Goal: Information Seeking & Learning: Learn about a topic

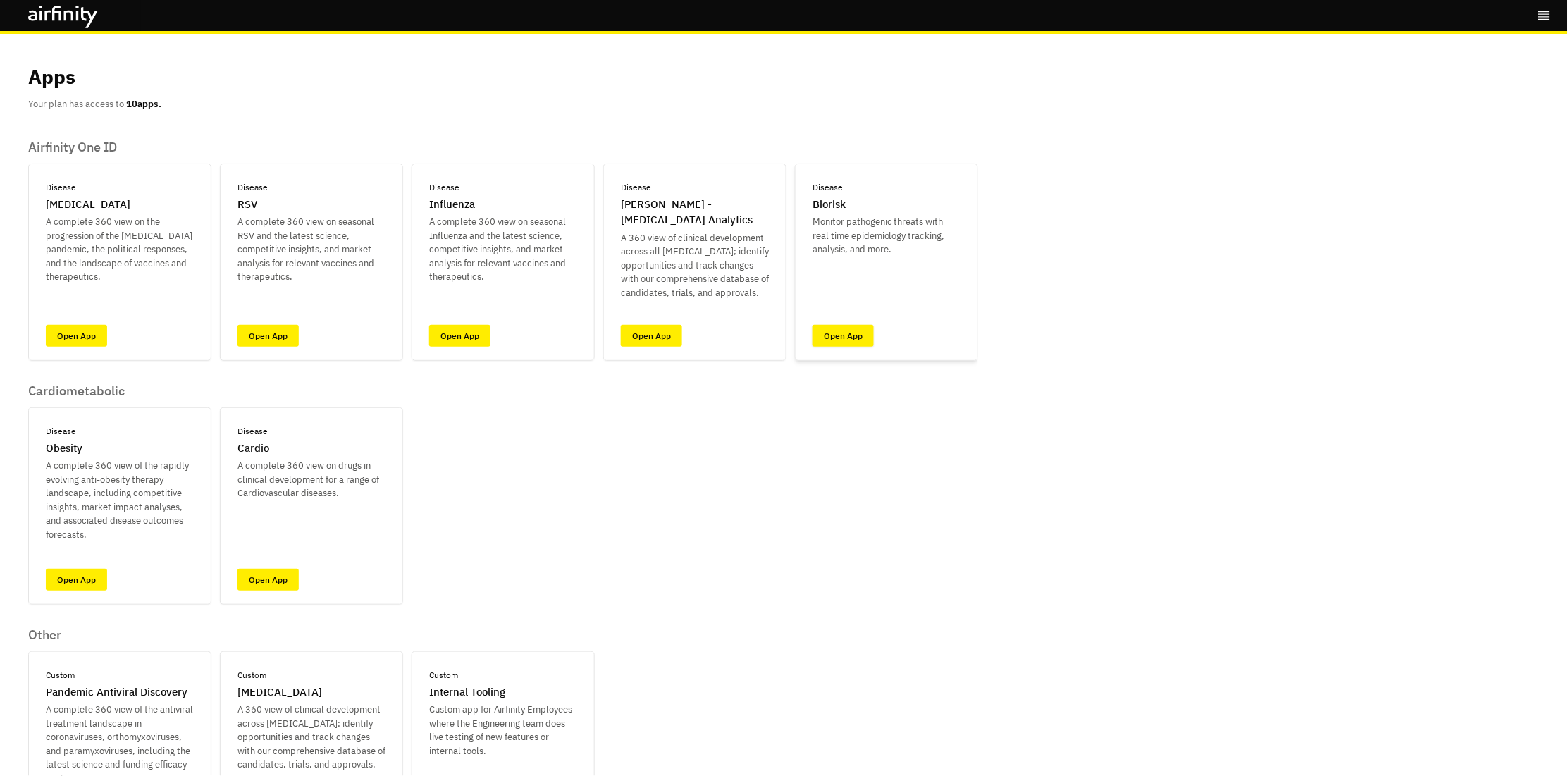
click at [824, 341] on link "Open App" at bounding box center [843, 336] width 62 height 22
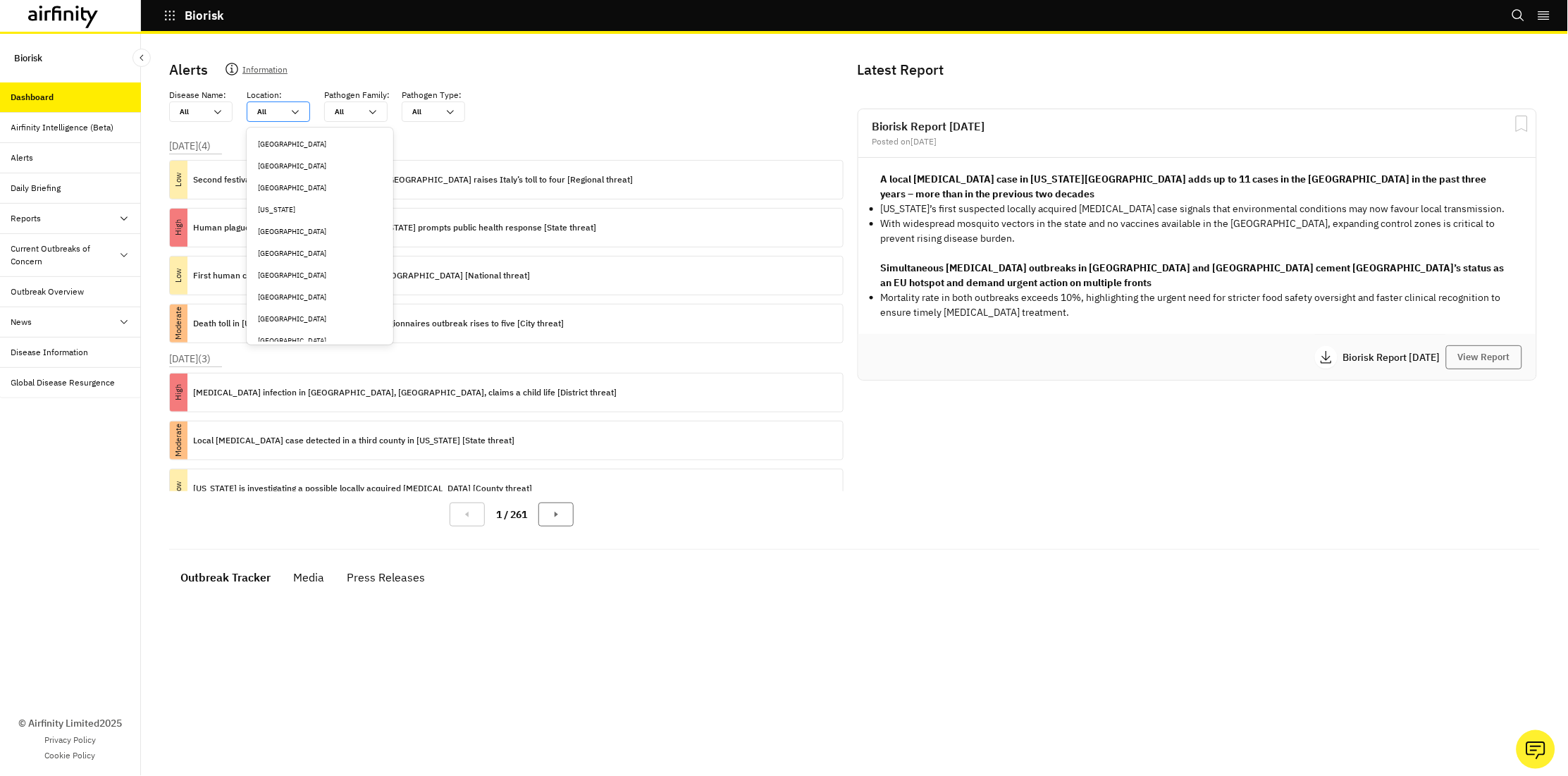
click at [267, 111] on div at bounding box center [270, 111] width 25 height 13
type input "u"
type input "uk"
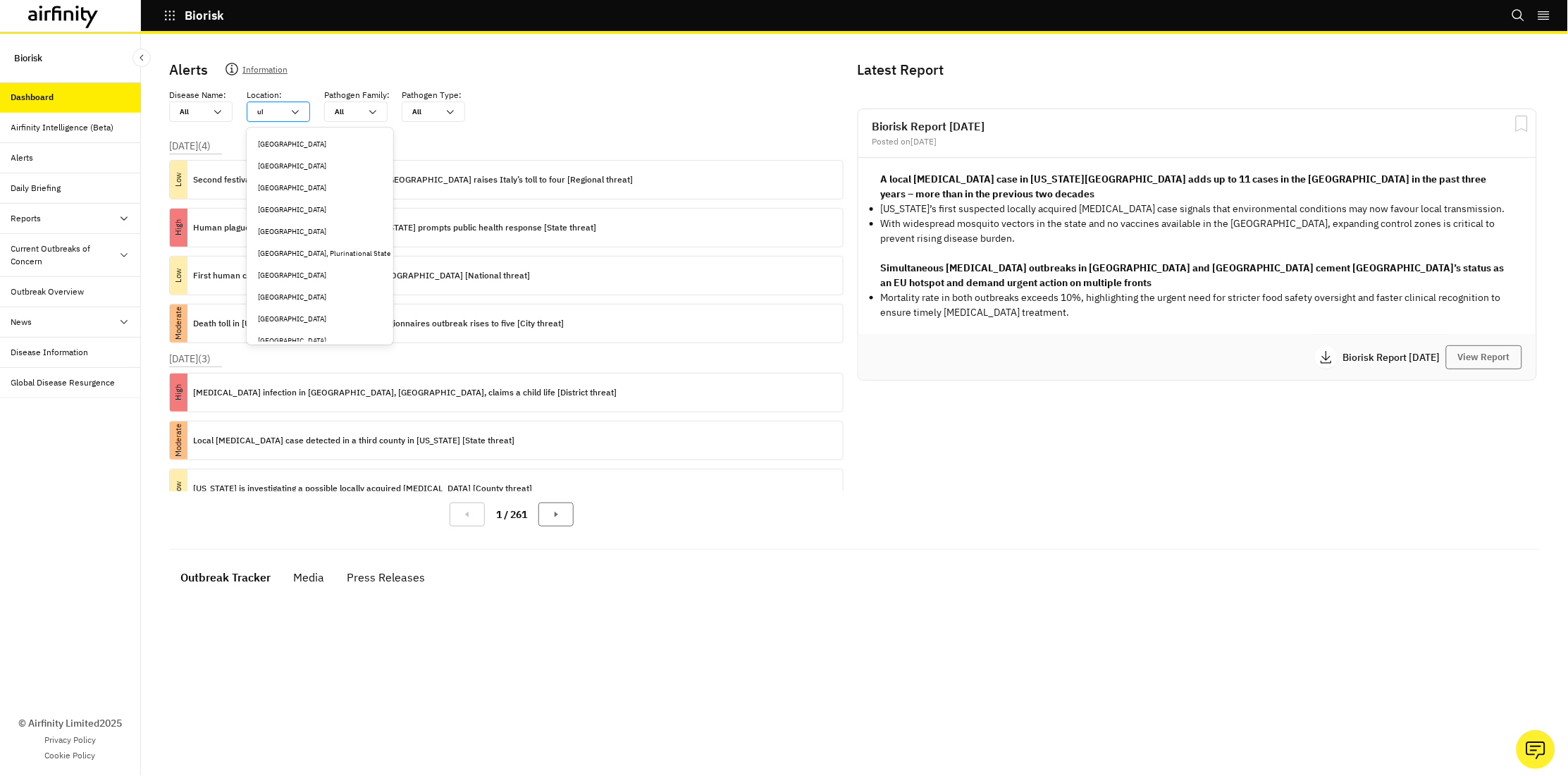
type input "ukr"
type input "ukra"
click at [270, 138] on div "Ukraine" at bounding box center [317, 144] width 135 height 22
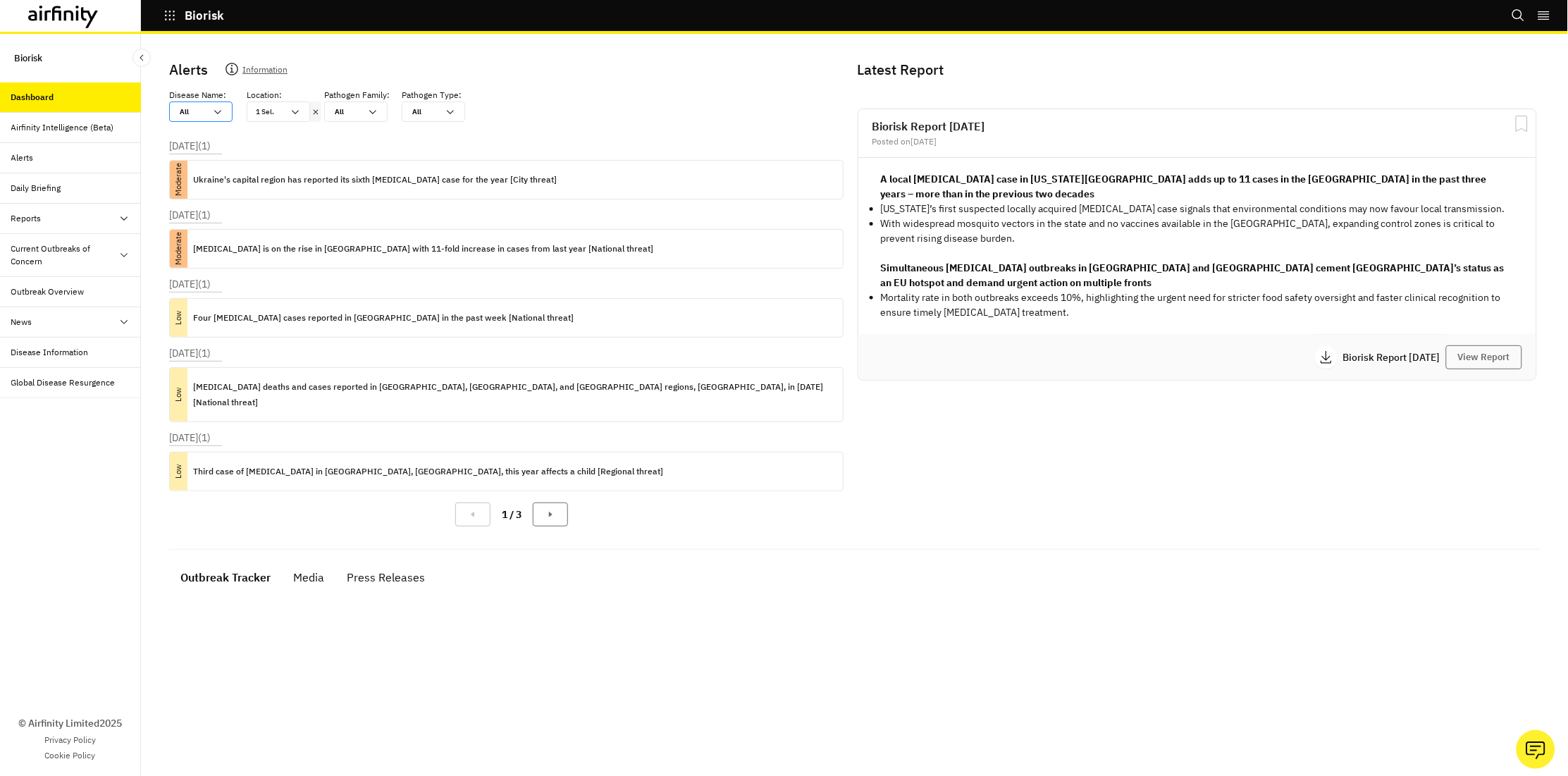
click at [194, 110] on div at bounding box center [192, 111] width 25 height 13
type input "m"
type input "me"
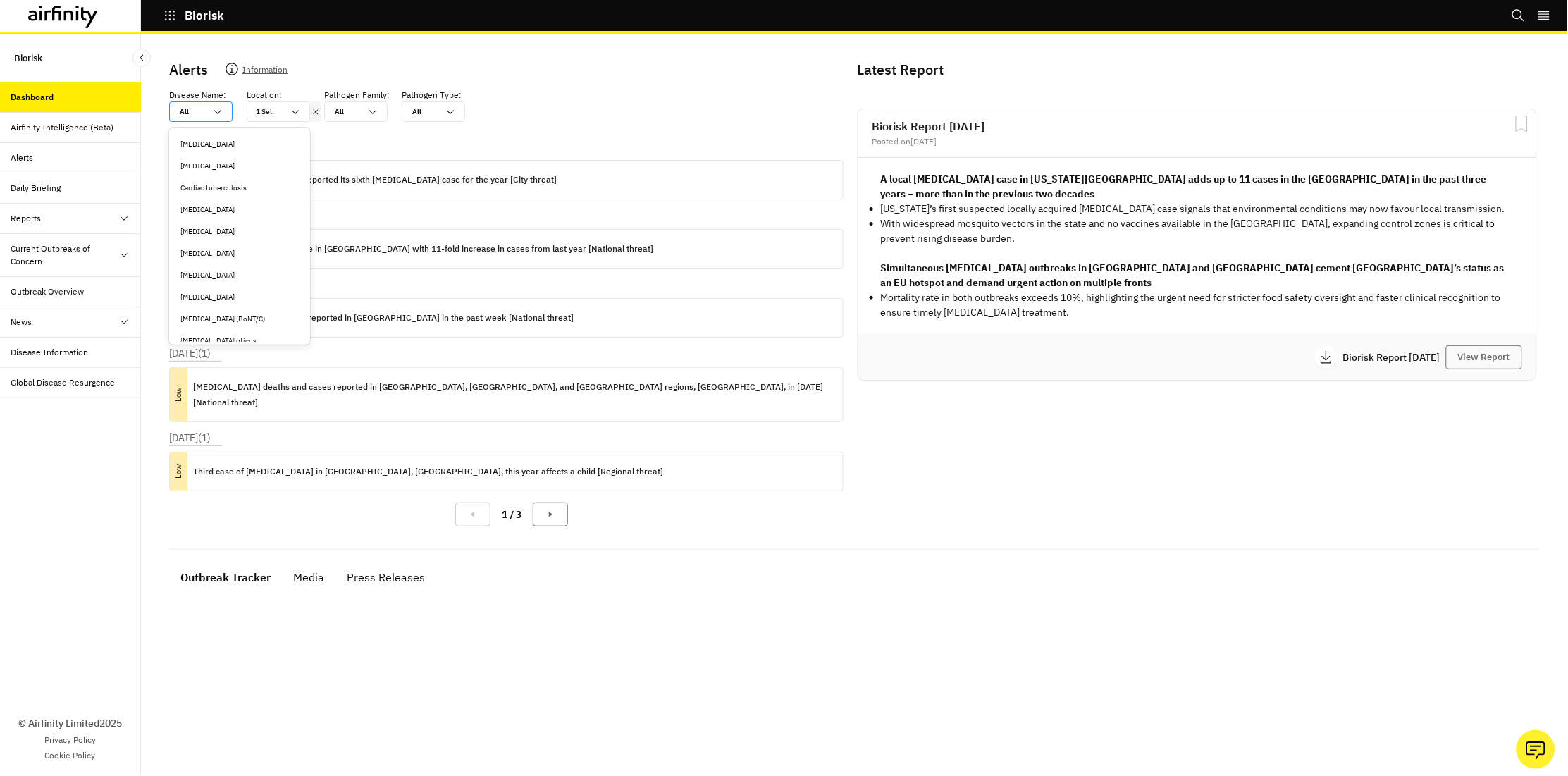
type input "me"
type input "mea"
type input "meas"
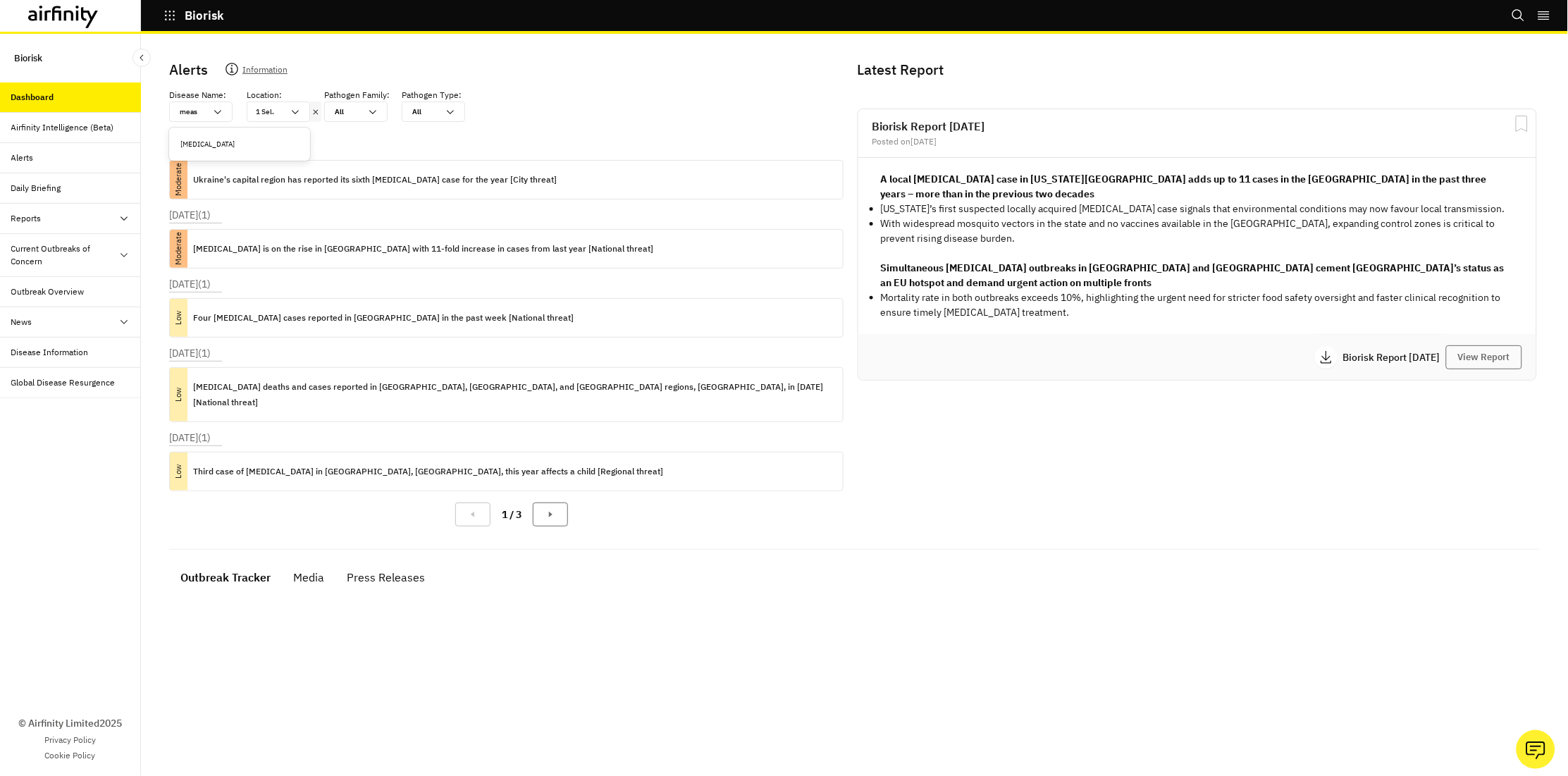
click at [204, 140] on div "[MEDICAL_DATA]" at bounding box center [239, 144] width 119 height 10
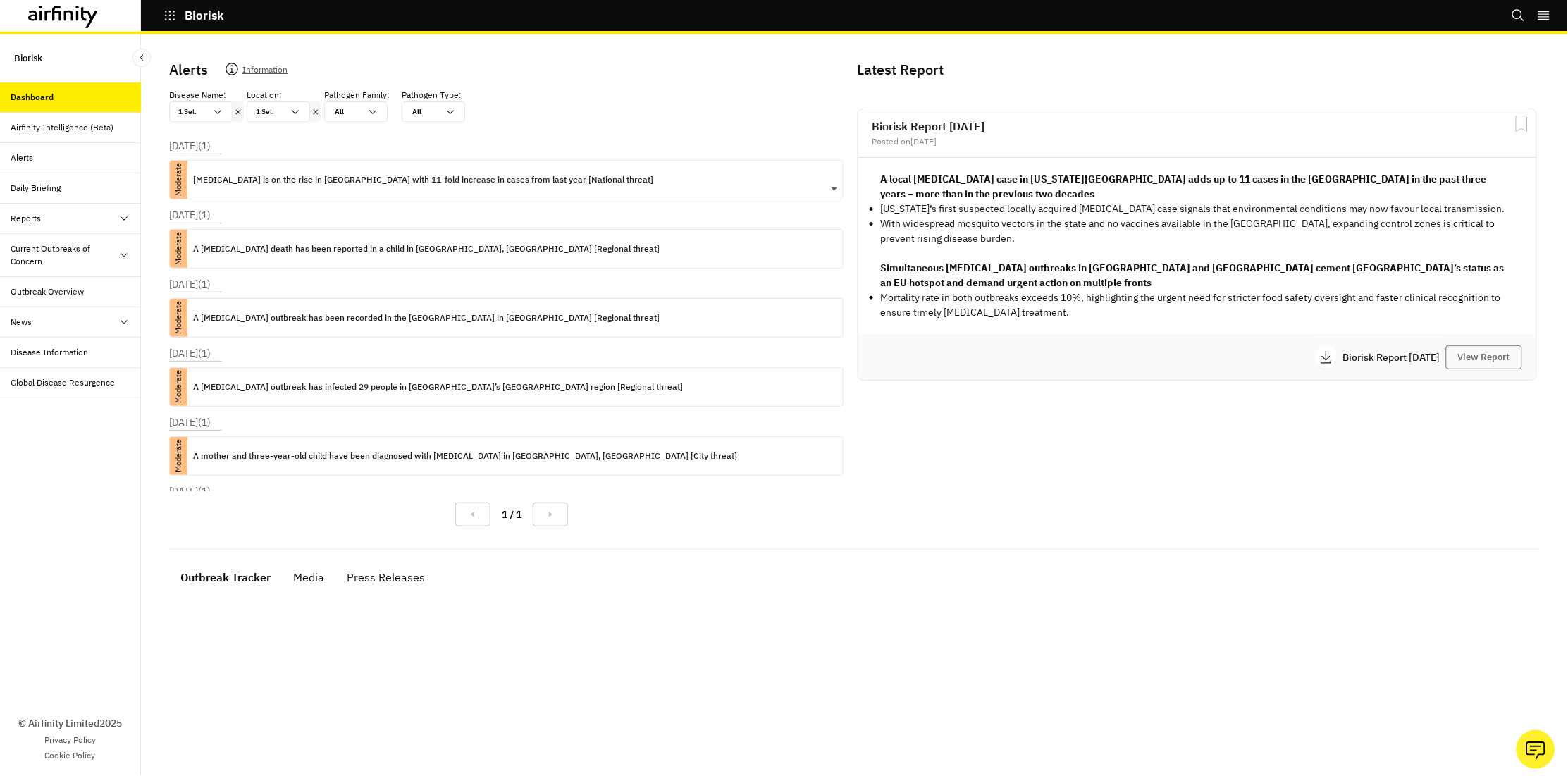
click at [466, 177] on p "Measles is on the rise in Ukraine with 11-fold increase in cases from last year…" at bounding box center [423, 179] width 460 height 16
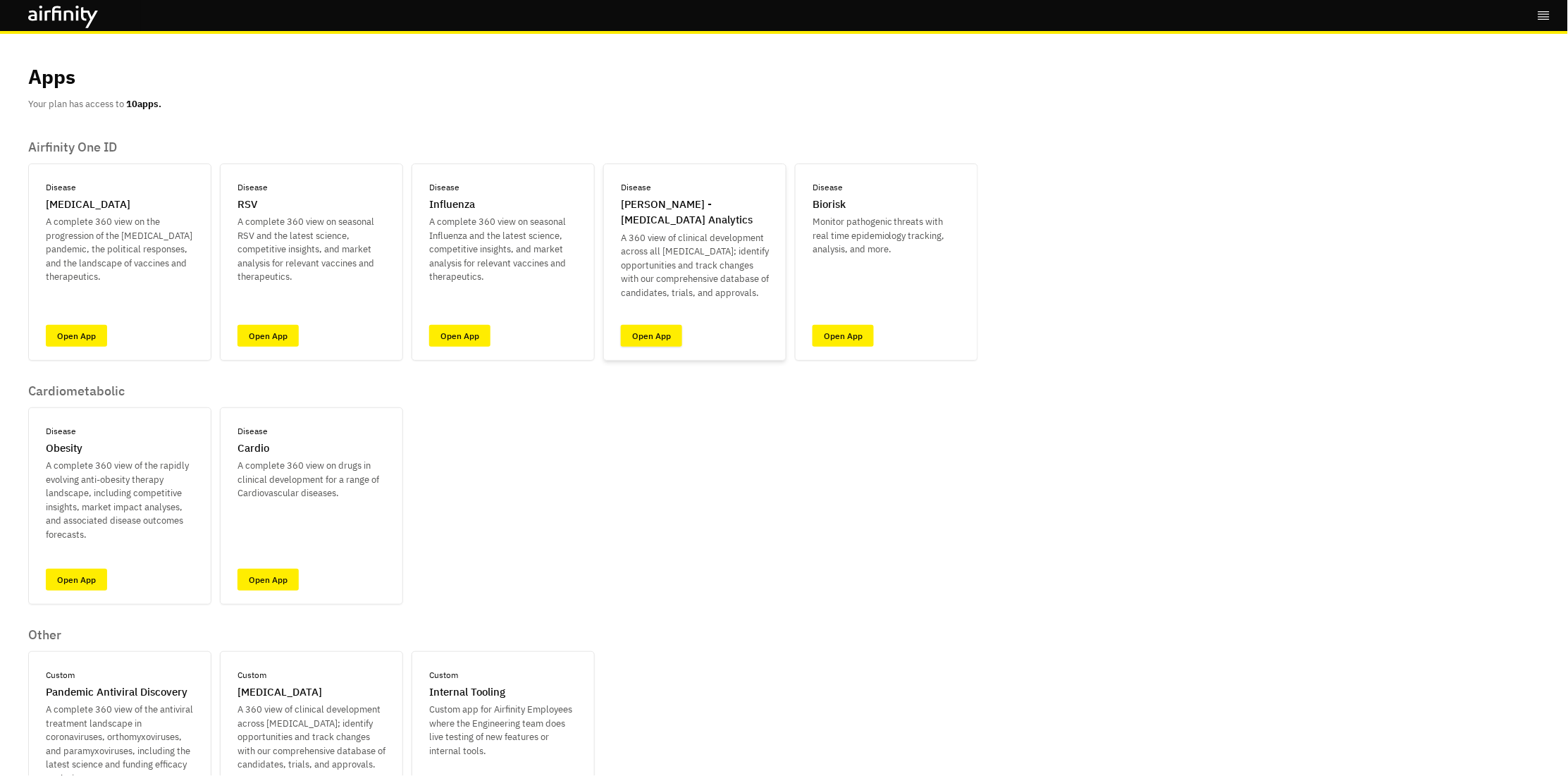
click at [658, 339] on link "Open App" at bounding box center [651, 336] width 62 height 22
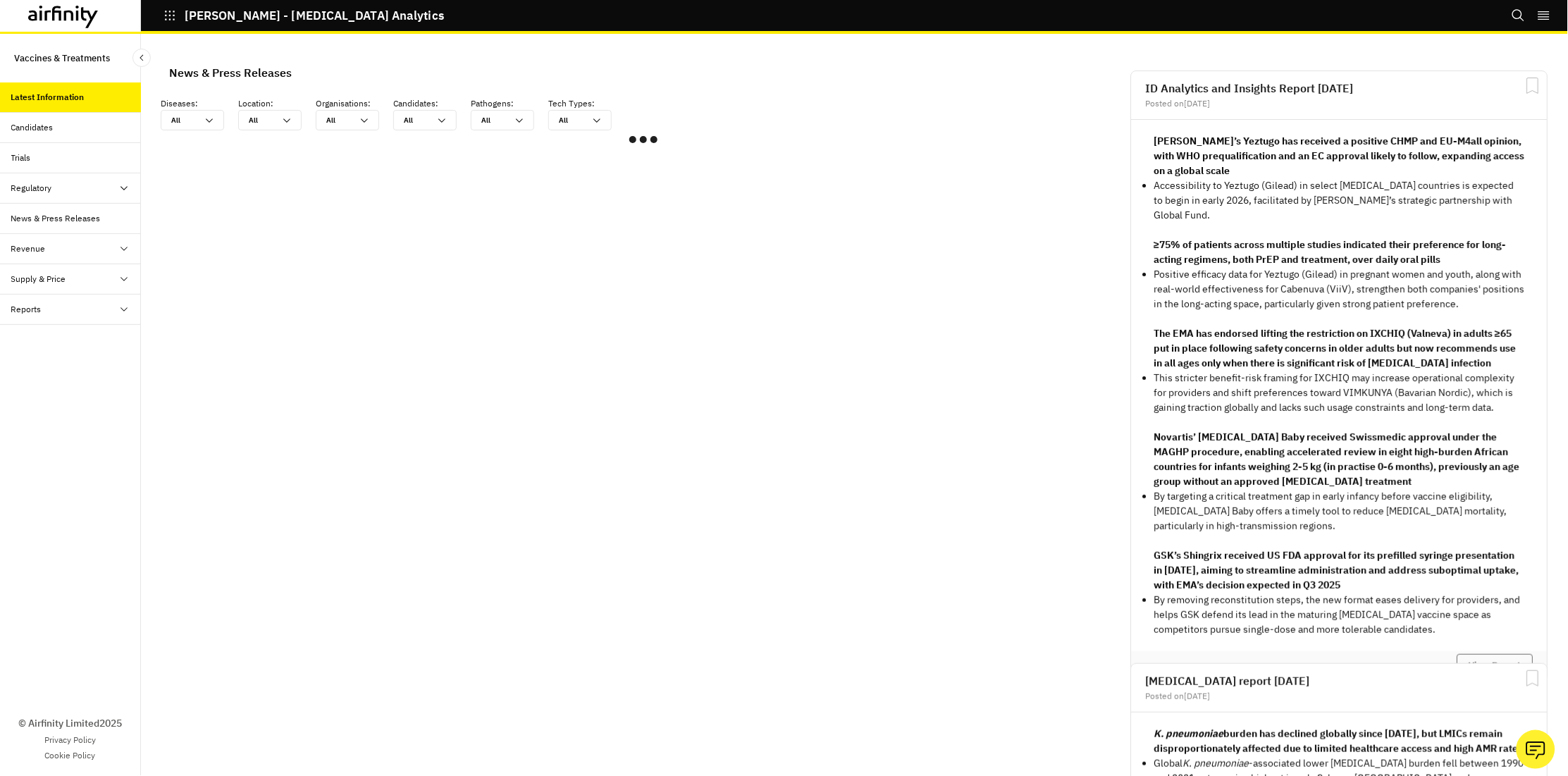
scroll to position [1, 1]
click at [60, 122] on div "Candidates" at bounding box center [76, 127] width 130 height 13
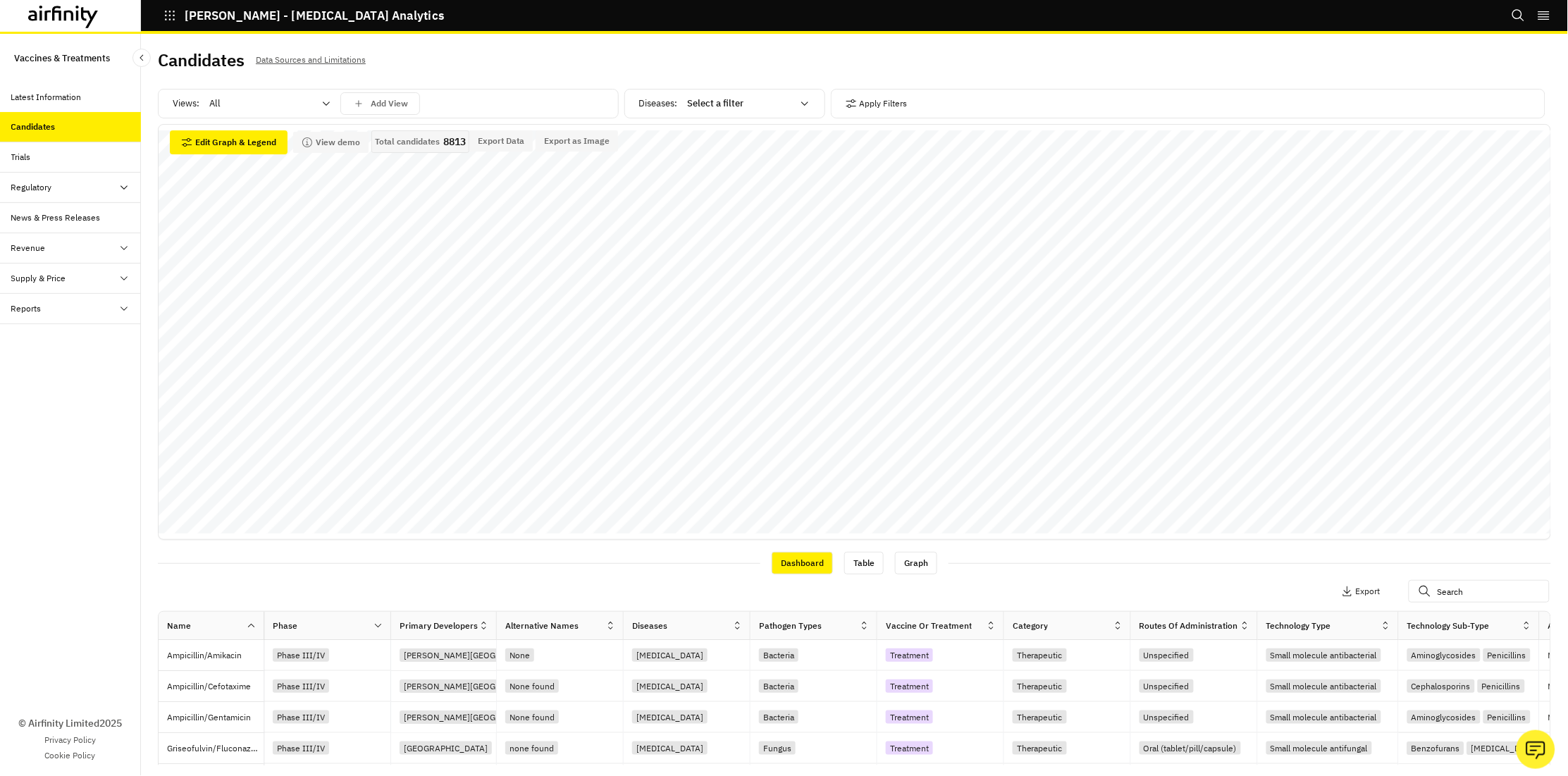
click at [702, 100] on div "Select a filter" at bounding box center [739, 103] width 104 height 14
type input "japa"
click at [764, 145] on p "[MEDICAL_DATA]" at bounding box center [726, 139] width 74 height 14
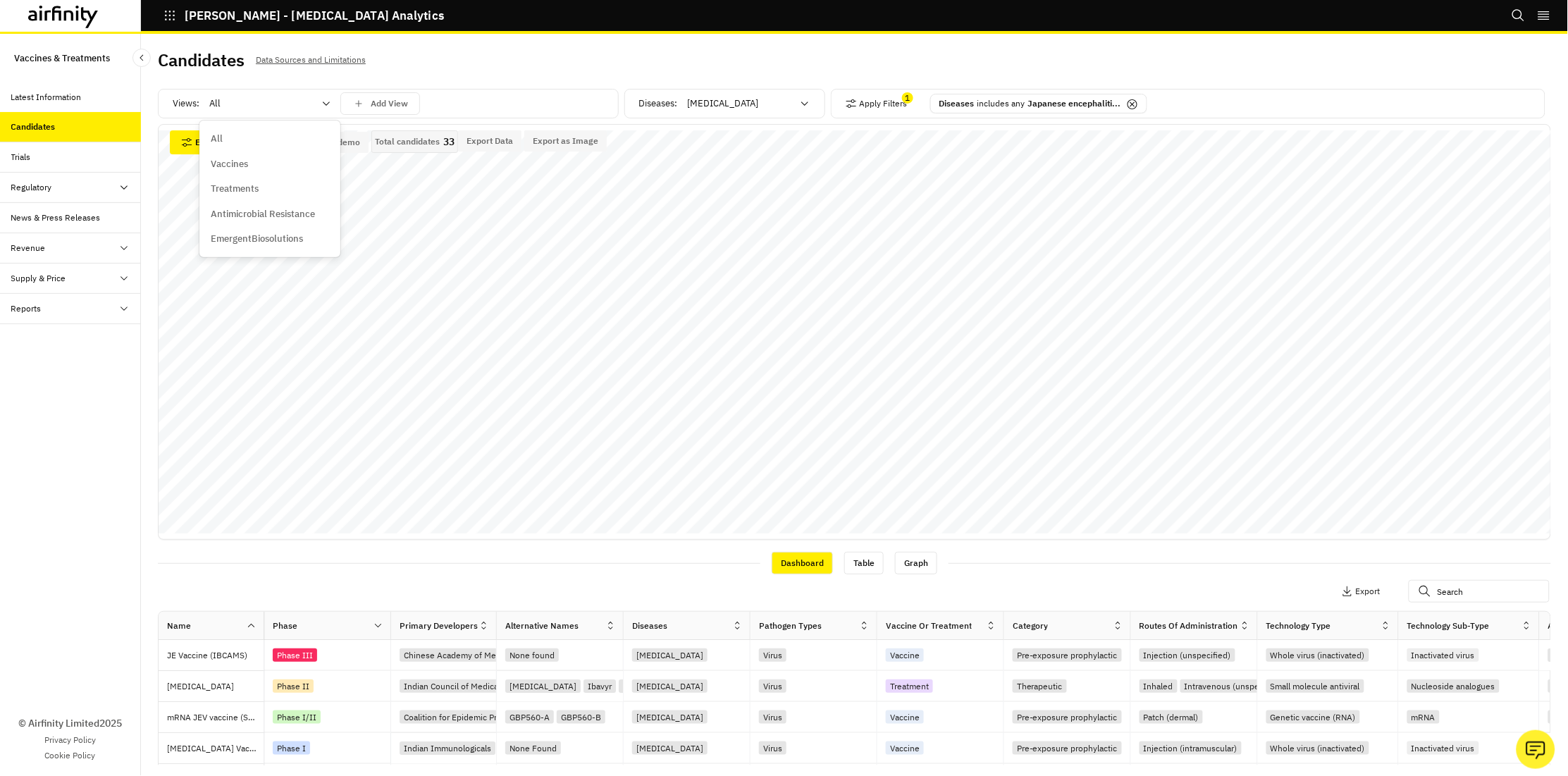
click at [304, 105] on div at bounding box center [261, 104] width 104 height 17
click at [271, 184] on div "Treatments" at bounding box center [270, 189] width 119 height 14
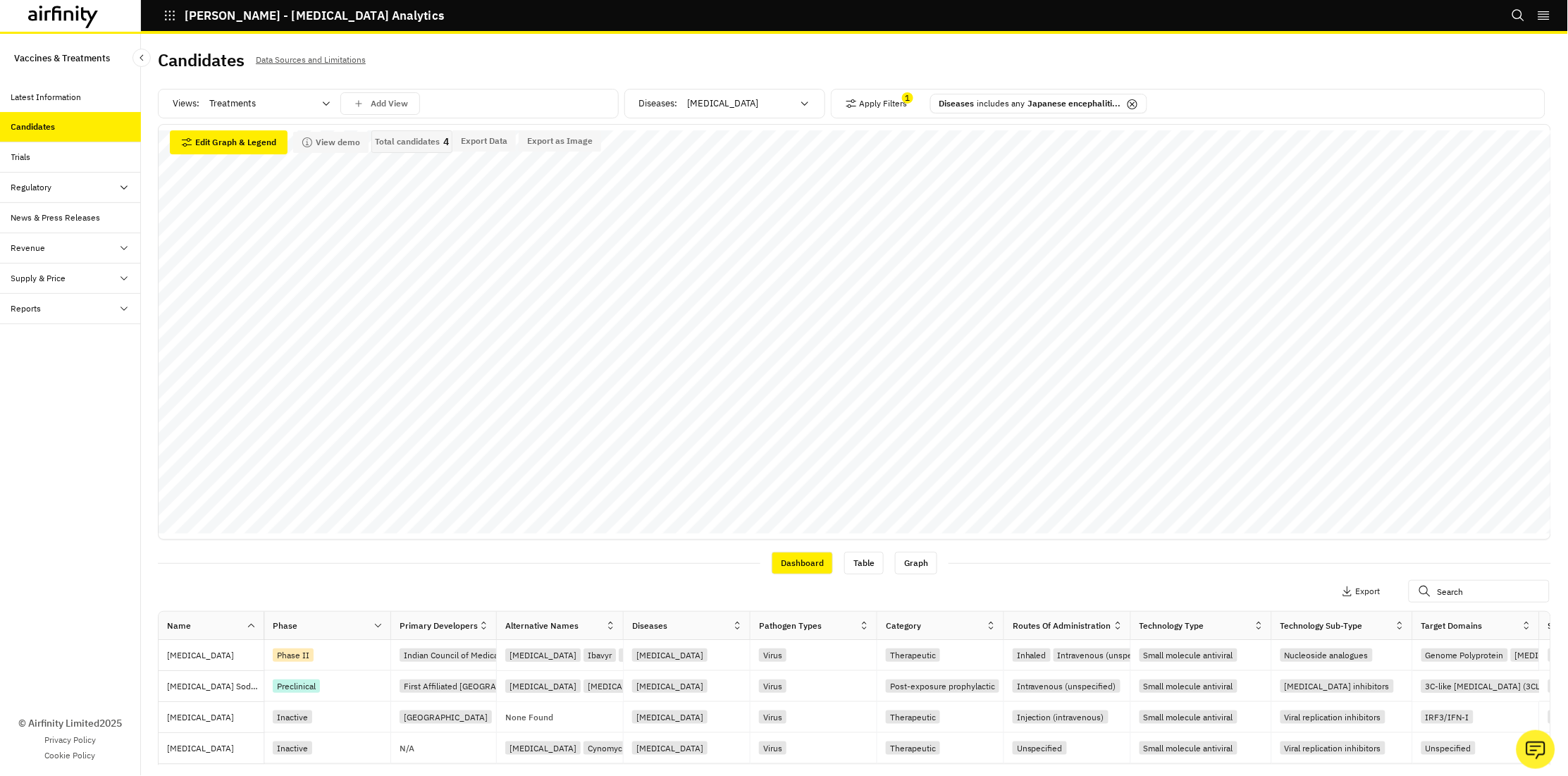
click at [786, 105] on div at bounding box center [739, 104] width 104 height 17
type input "arge"
click at [721, 132] on p "[MEDICAL_DATA]" at bounding box center [726, 139] width 74 height 14
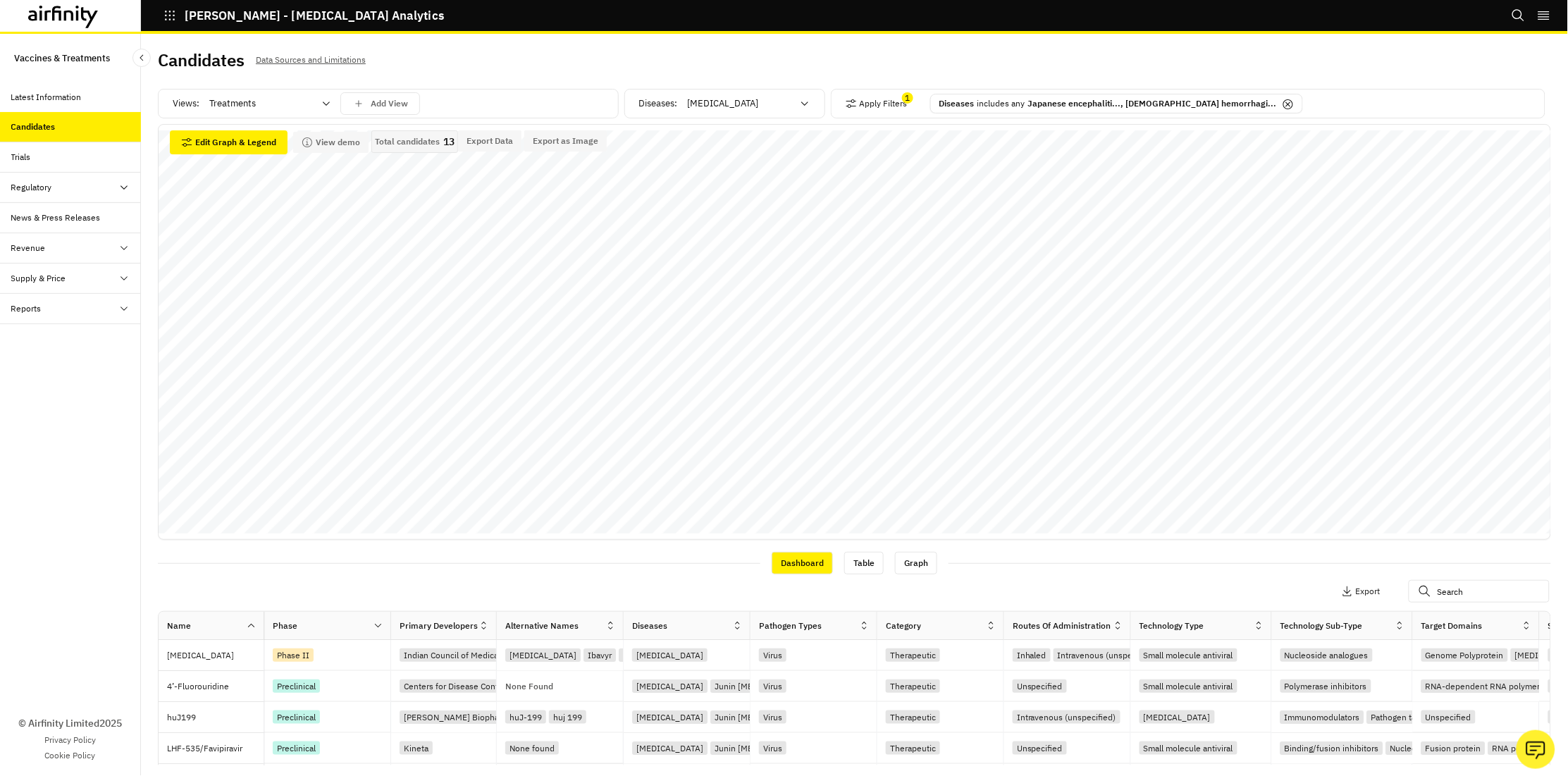
click at [222, 101] on p "Treatments" at bounding box center [232, 103] width 47 height 14
click at [237, 167] on p "Vaccines" at bounding box center [229, 164] width 37 height 14
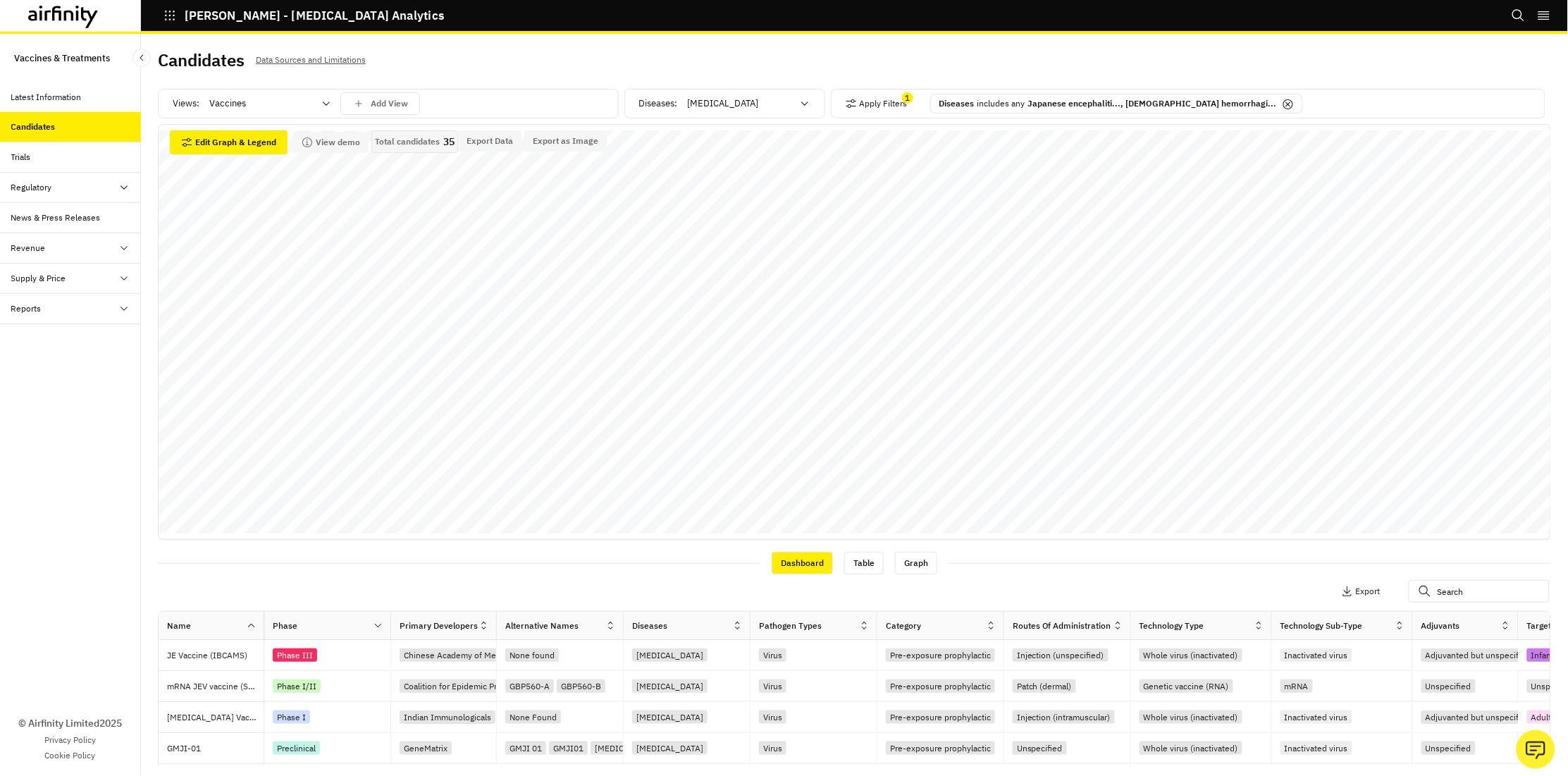
click at [910, 110] on div "Apply Filters 1 Diseases includes any Japanese encephaliti..., Argentine hemorr…" at bounding box center [1187, 103] width 714 height 29
click at [1105, 105] on p "Japanese encephaliti..., [DEMOGRAPHIC_DATA] hemorrhagi..." at bounding box center [1152, 103] width 249 height 13
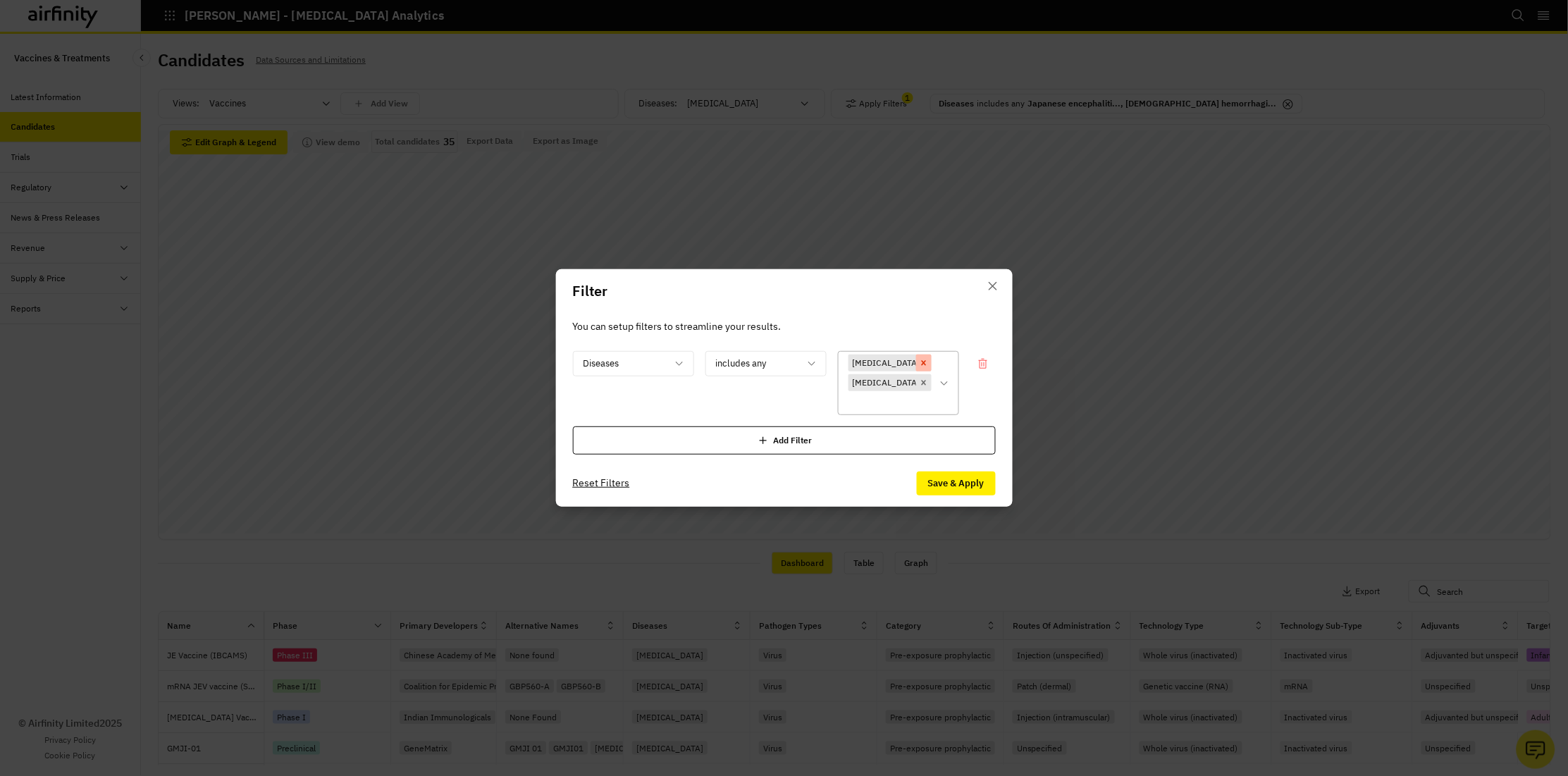
click at [921, 360] on icon "Remove [object Object]" at bounding box center [923, 362] width 5 height 5
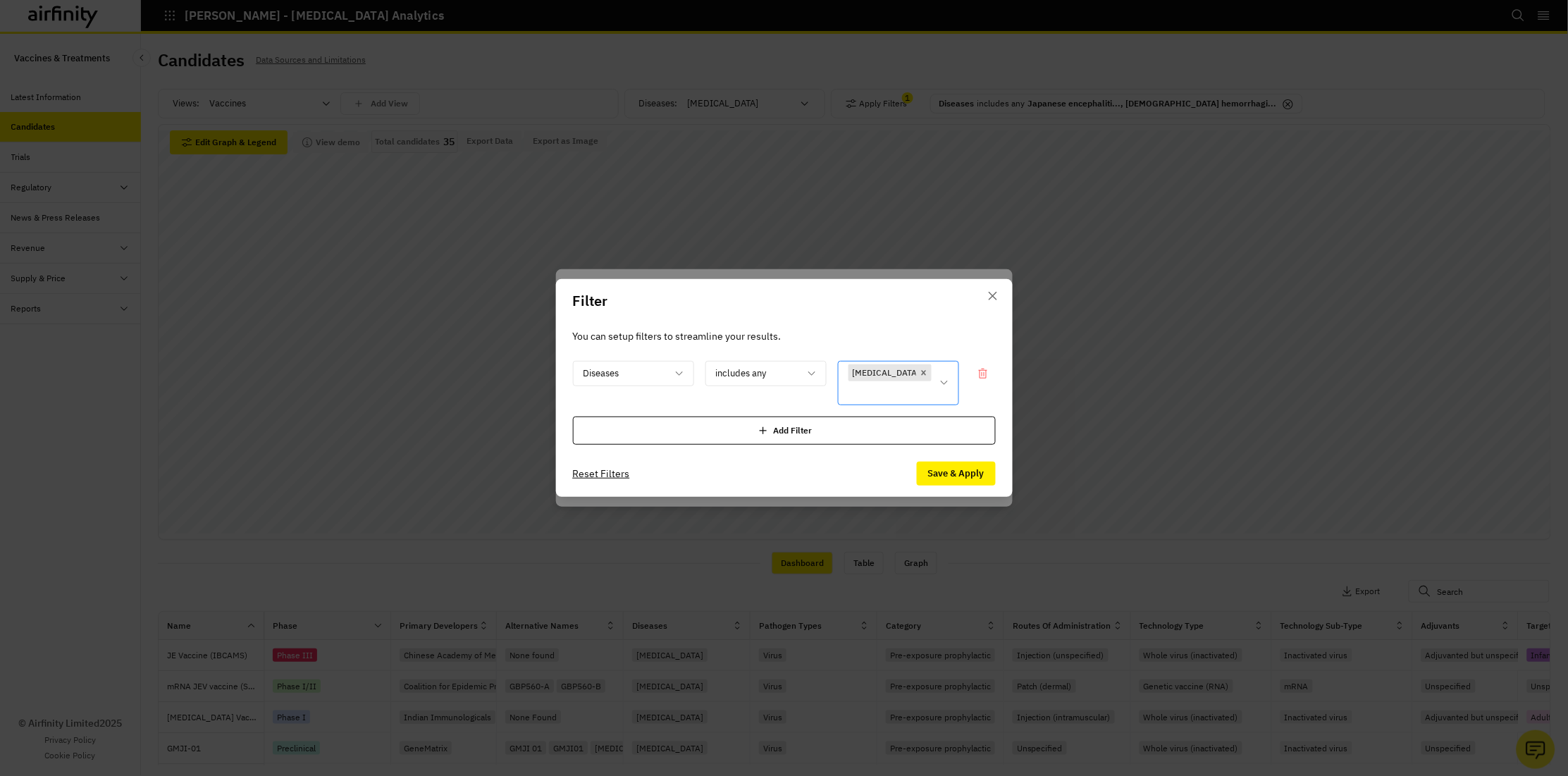
click at [951, 473] on button "Save & Apply" at bounding box center [955, 473] width 79 height 24
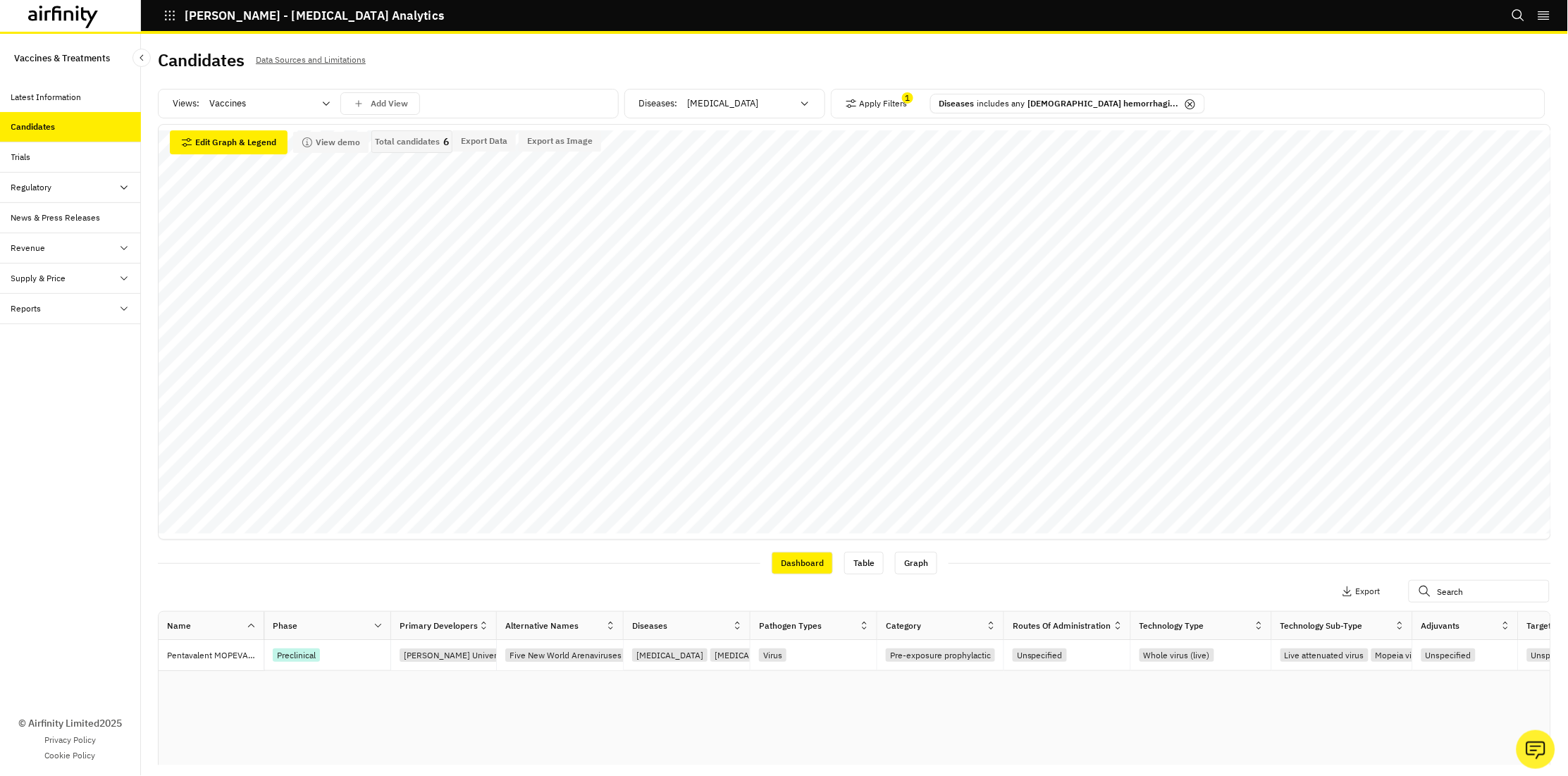
click at [301, 112] on div "Vaccines" at bounding box center [260, 103] width 121 height 23
click at [278, 186] on div "Treatments" at bounding box center [270, 189] width 119 height 14
